Goal: Transaction & Acquisition: Purchase product/service

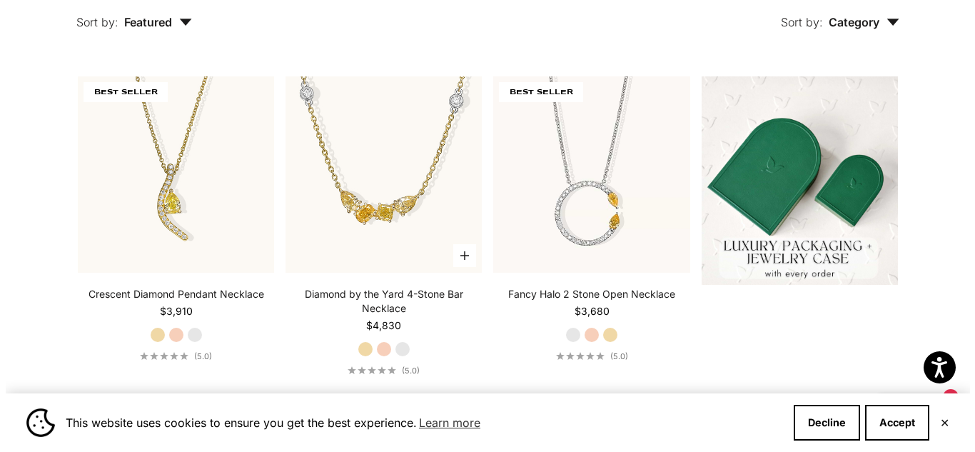
scroll to position [333, 0]
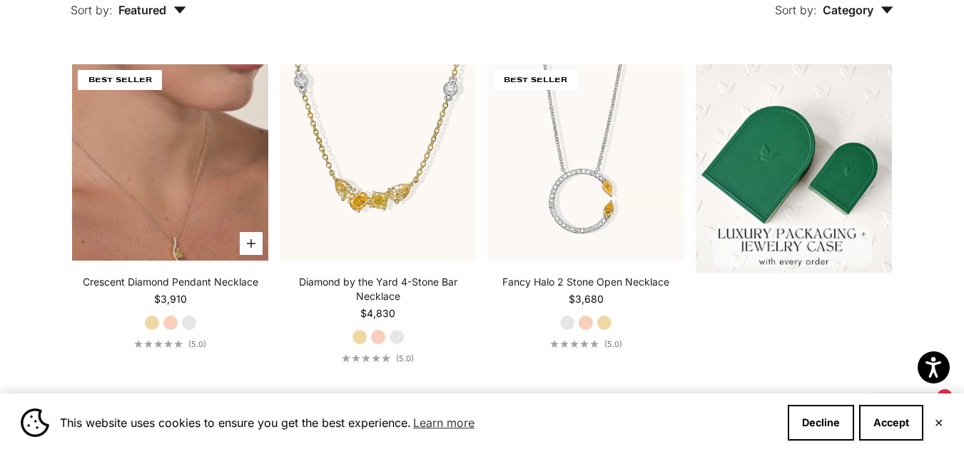
click at [246, 239] on button "Choose options" at bounding box center [251, 243] width 23 height 23
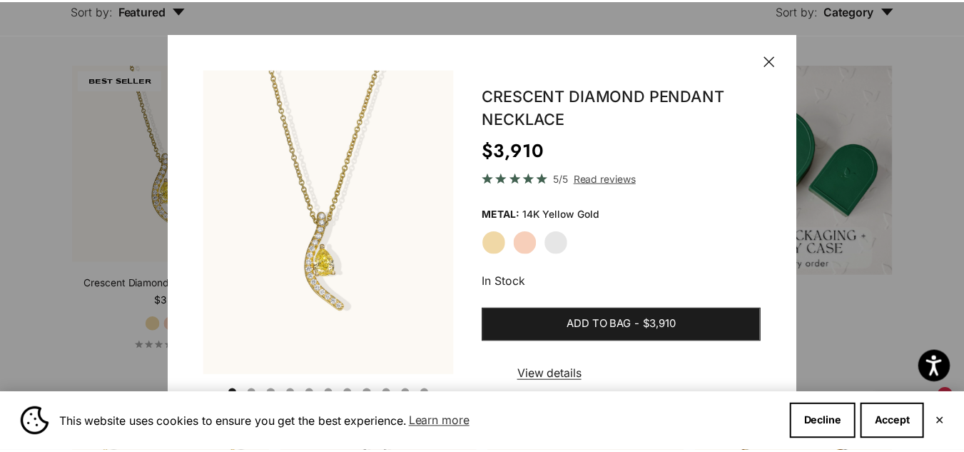
scroll to position [16, 0]
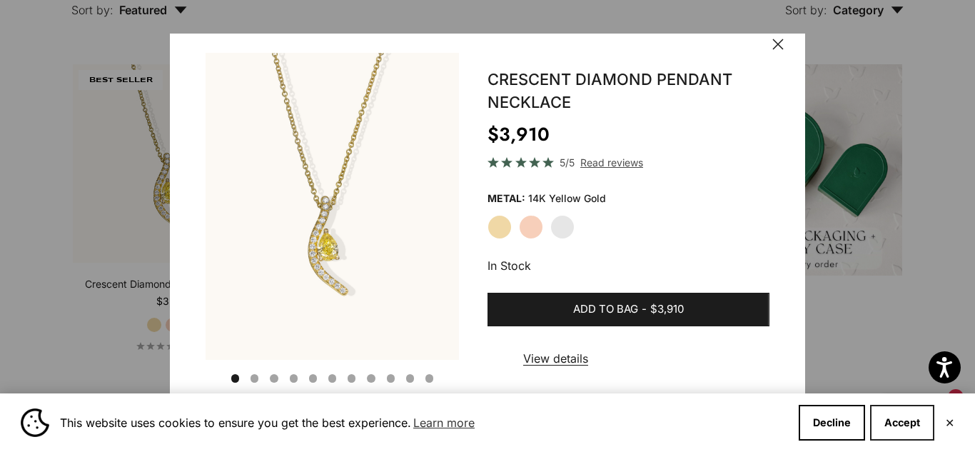
click at [883, 420] on button "Accept" at bounding box center [902, 423] width 64 height 36
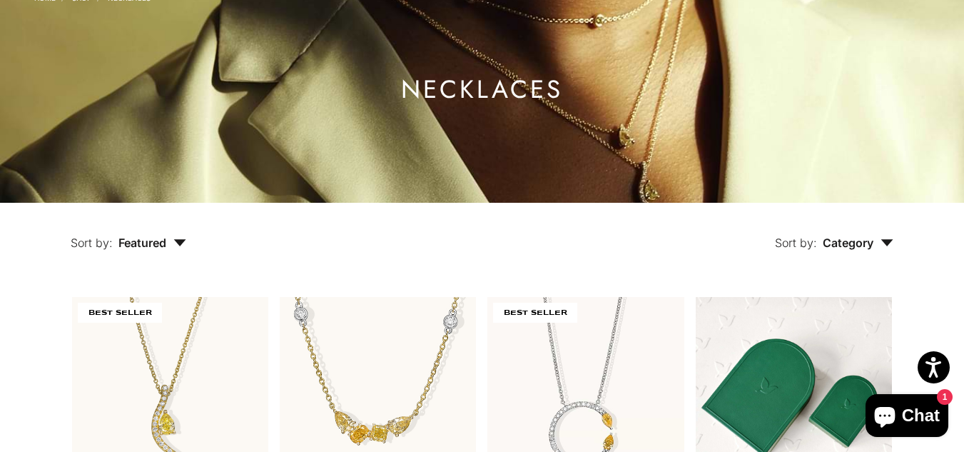
scroll to position [48, 0]
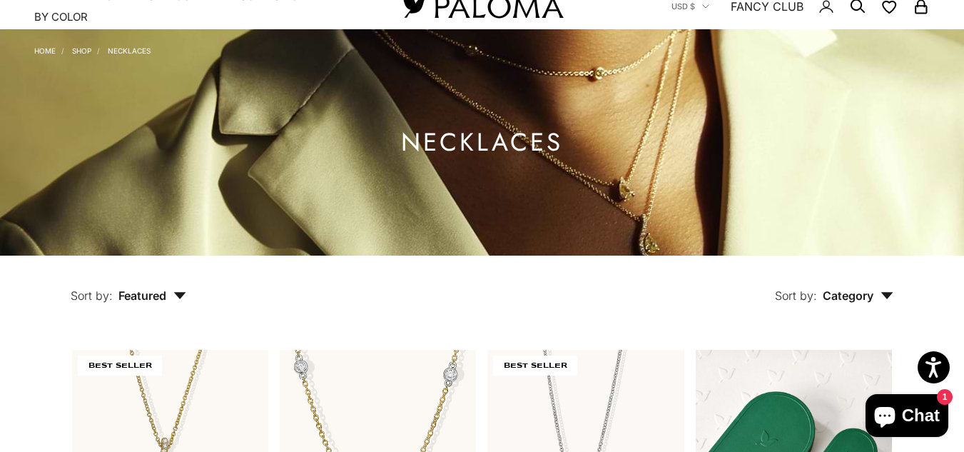
click at [793, 268] on button "Sort by: Category" at bounding box center [834, 285] width 184 height 60
click at [577, 103] on img at bounding box center [482, 142] width 964 height 226
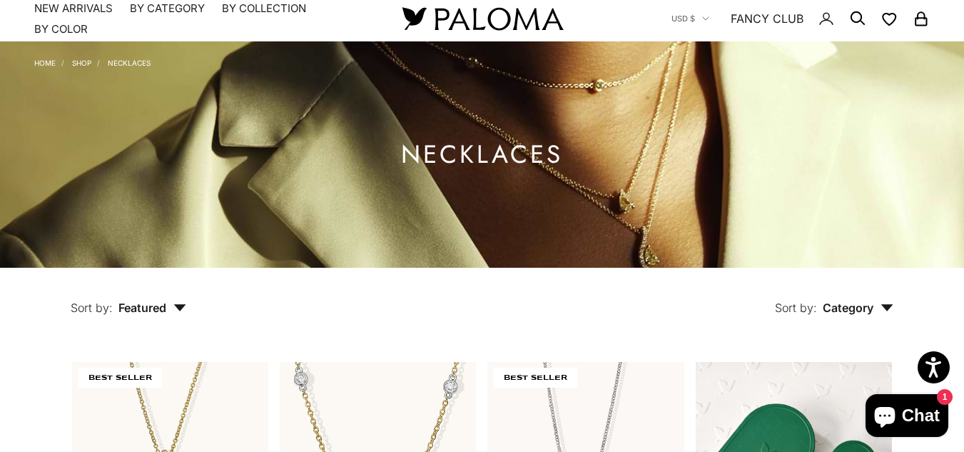
scroll to position [0, 0]
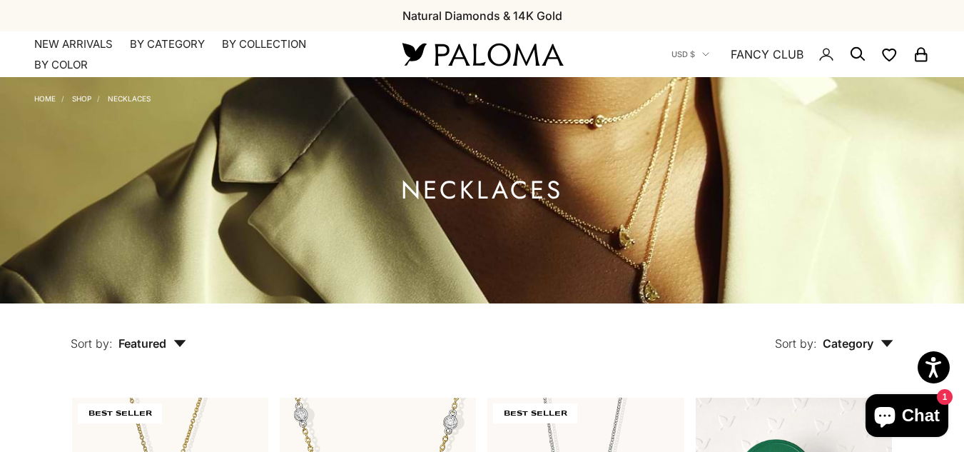
click at [452, 350] on div "Sort by: Category Sort by Necklace" at bounding box center [572, 333] width 706 height 60
click at [863, 348] on span "Category" at bounding box center [858, 343] width 71 height 14
click at [518, 339] on div "Sort by: Category Sort by Necklace" at bounding box center [572, 333] width 706 height 60
click at [815, 333] on button "Sort by: Category" at bounding box center [834, 333] width 184 height 60
click at [170, 131] on img at bounding box center [482, 190] width 964 height 226
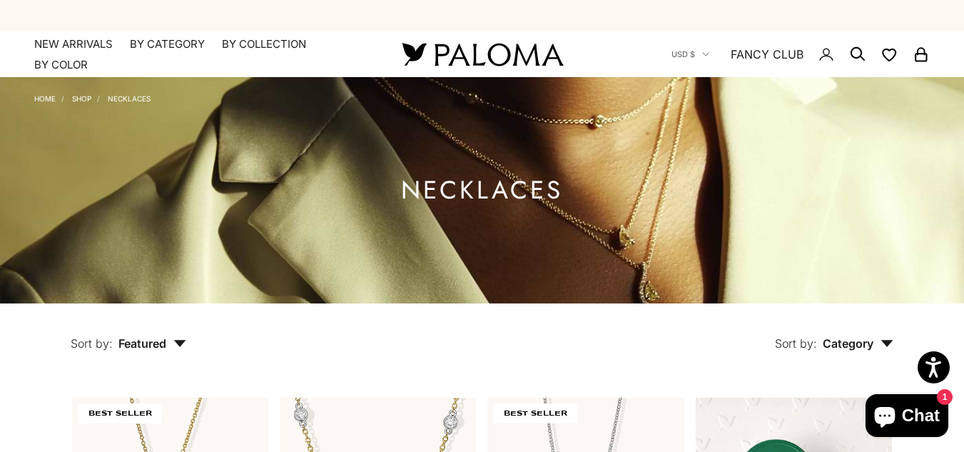
click at [801, 326] on button "Sort by: Category" at bounding box center [834, 333] width 184 height 60
click at [789, 333] on button "Sort by: Category" at bounding box center [834, 333] width 184 height 60
click at [347, 320] on div "Sort by: Category Sort by Necklace" at bounding box center [572, 333] width 706 height 60
click at [867, 349] on span "Category" at bounding box center [858, 343] width 71 height 14
click at [653, 188] on img at bounding box center [482, 190] width 964 height 226
